Goal: Task Accomplishment & Management: Use online tool/utility

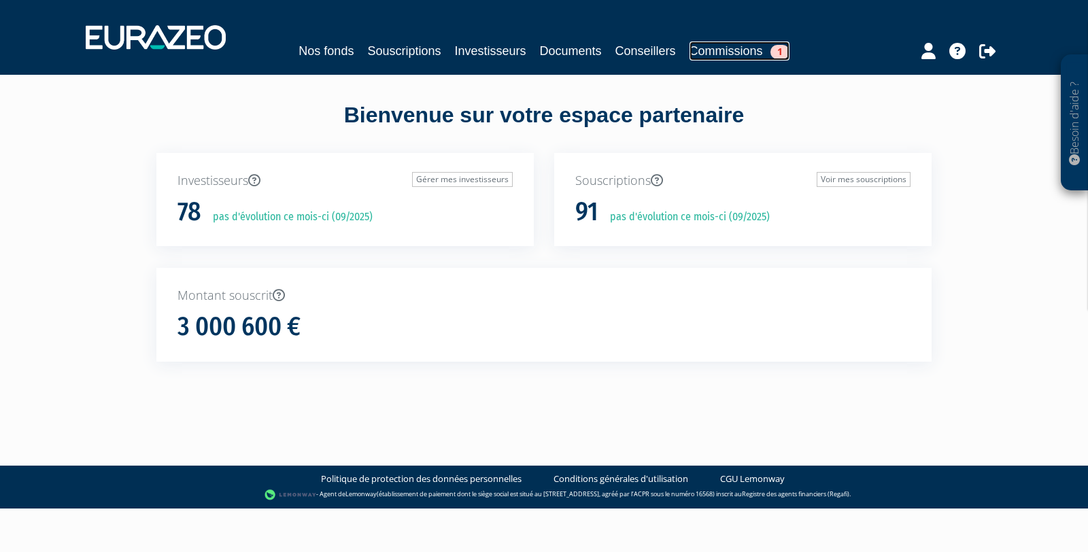
click at [745, 49] on link "Commissions 1" at bounding box center [739, 50] width 100 height 19
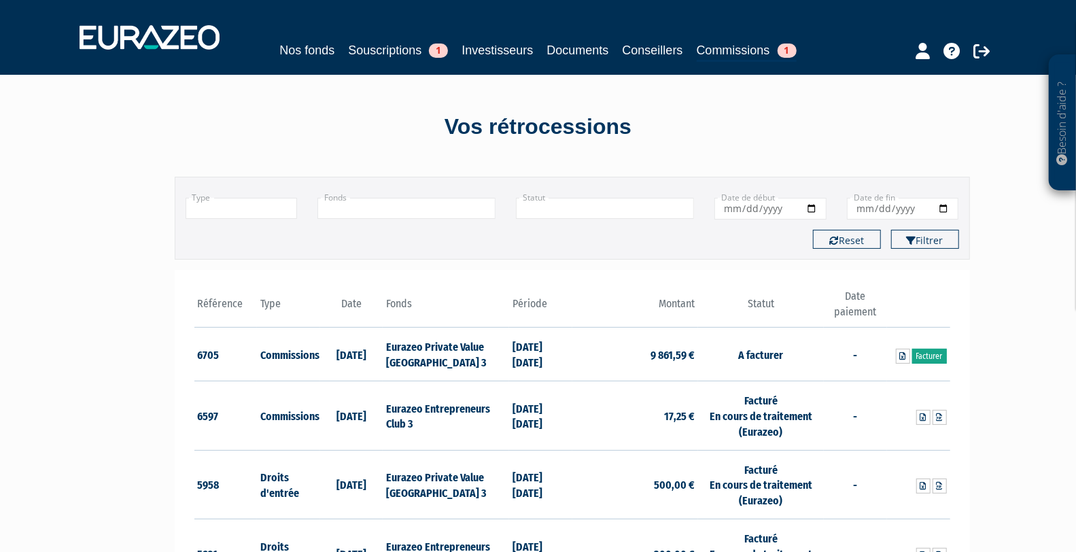
click at [933, 356] on link "Facturer" at bounding box center [929, 356] width 35 height 15
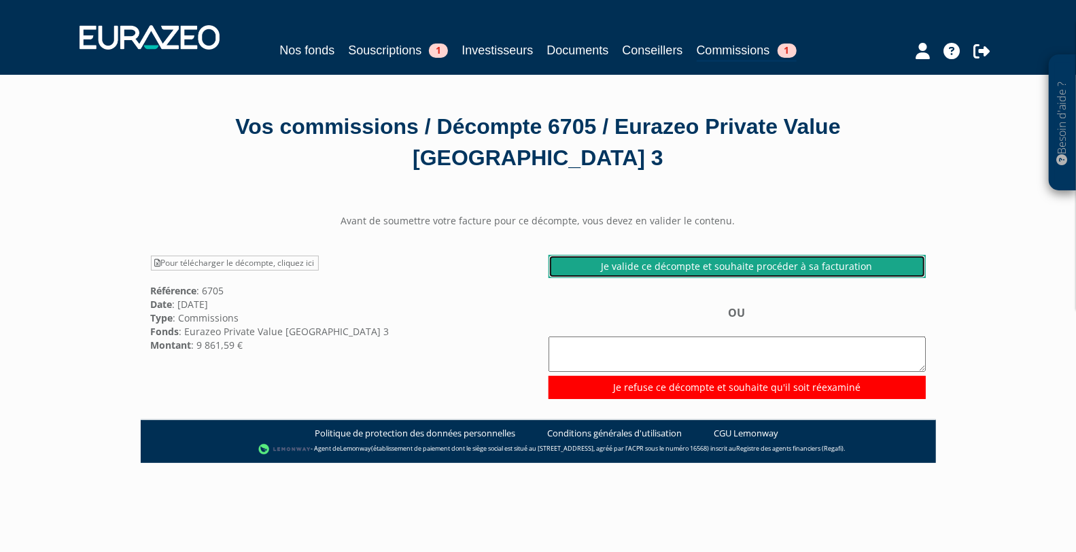
click at [714, 265] on link "Je valide ce décompte et souhaite procéder à sa facturation" at bounding box center [737, 266] width 377 height 23
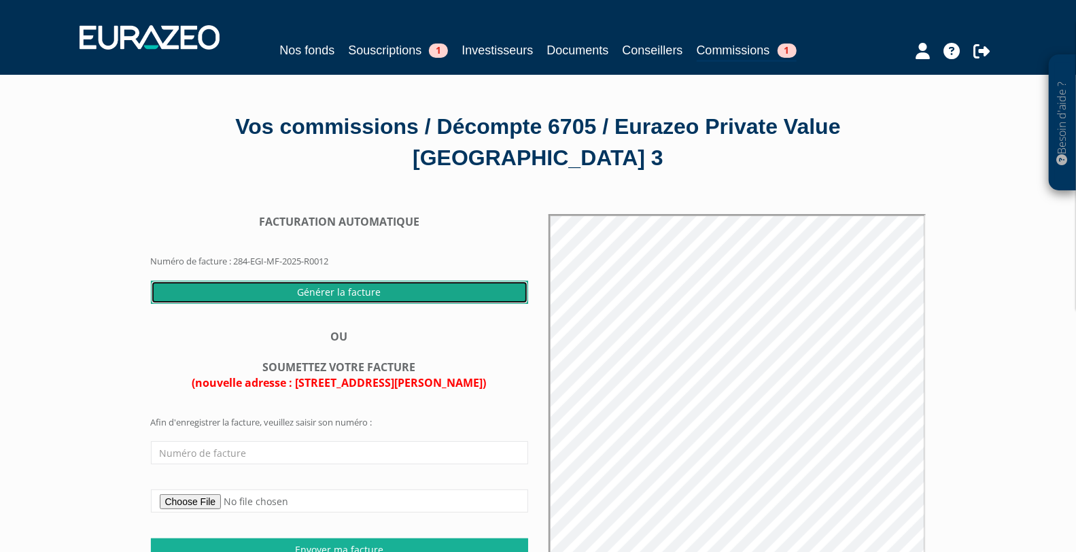
click at [367, 288] on input "Générer la facture" at bounding box center [339, 292] width 377 height 23
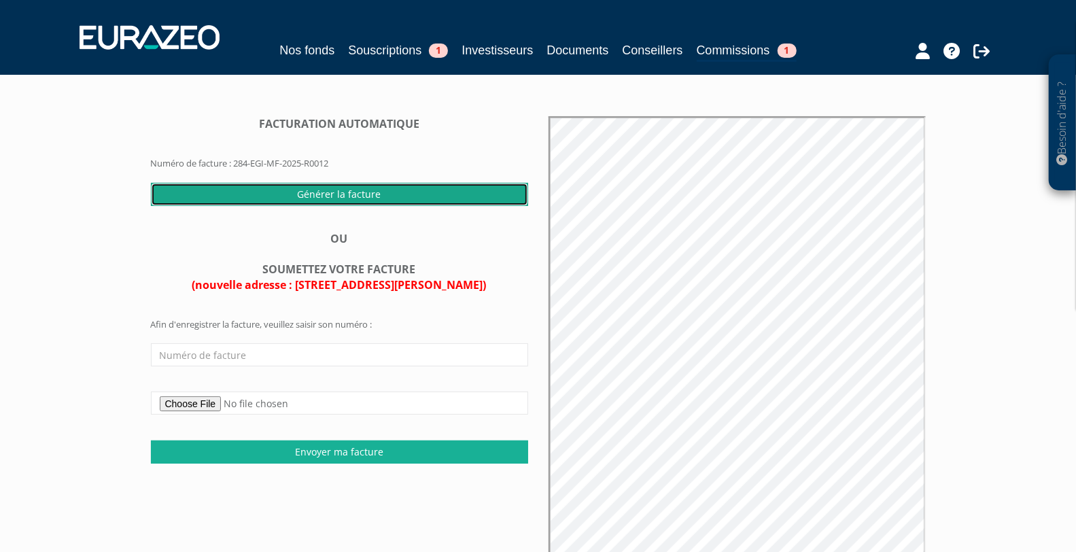
scroll to position [112, 0]
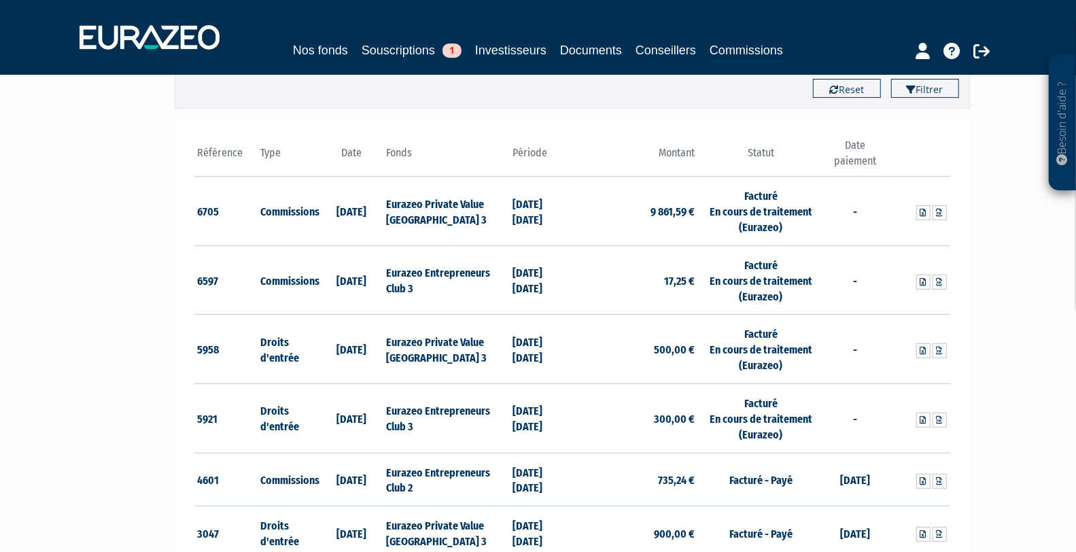
scroll to position [157, 0]
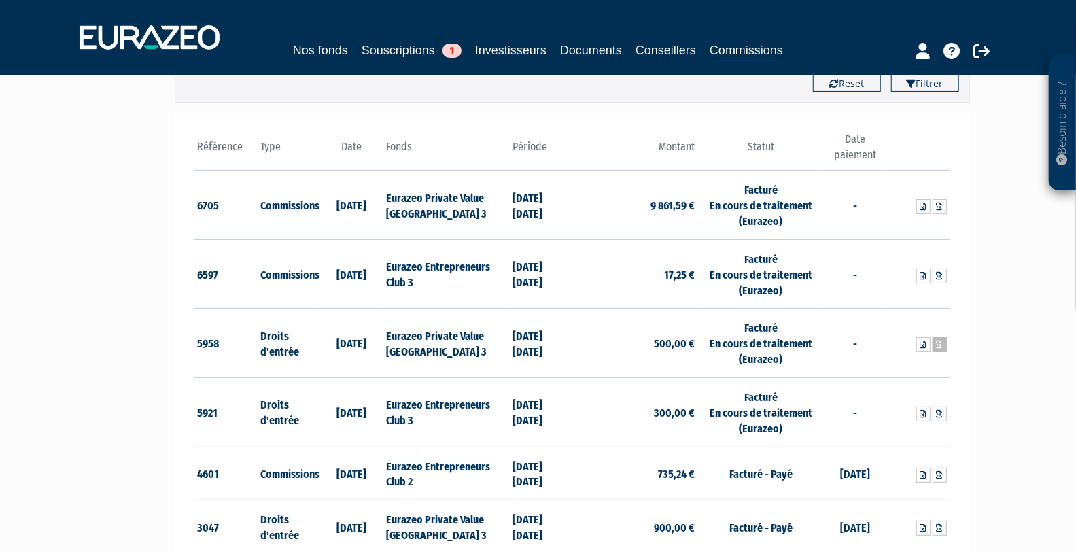
click at [942, 341] on icon at bounding box center [940, 345] width 6 height 8
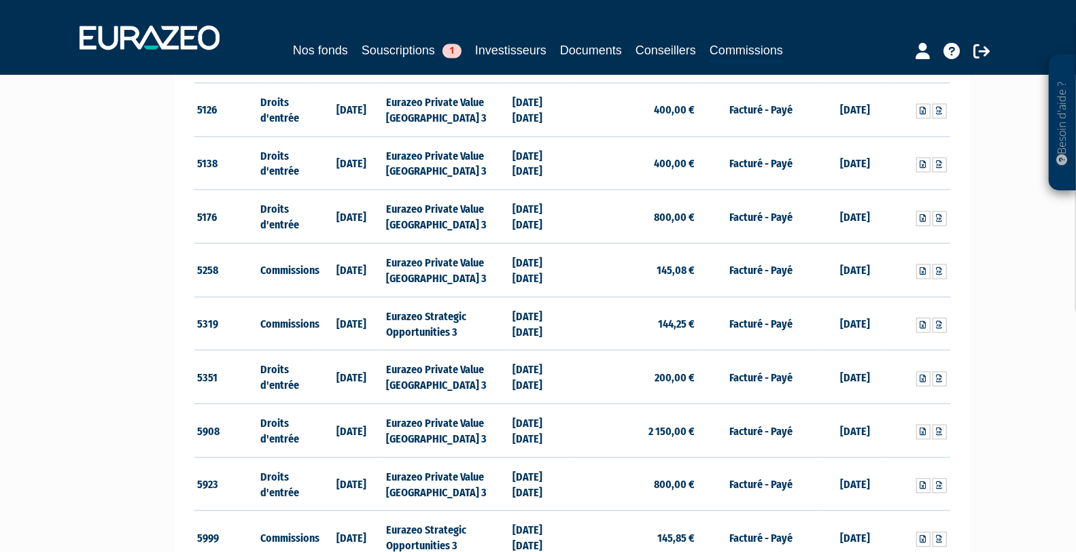
scroll to position [1645, 0]
click at [940, 481] on icon at bounding box center [940, 485] width 6 height 8
